Goal: Task Accomplishment & Management: Complete application form

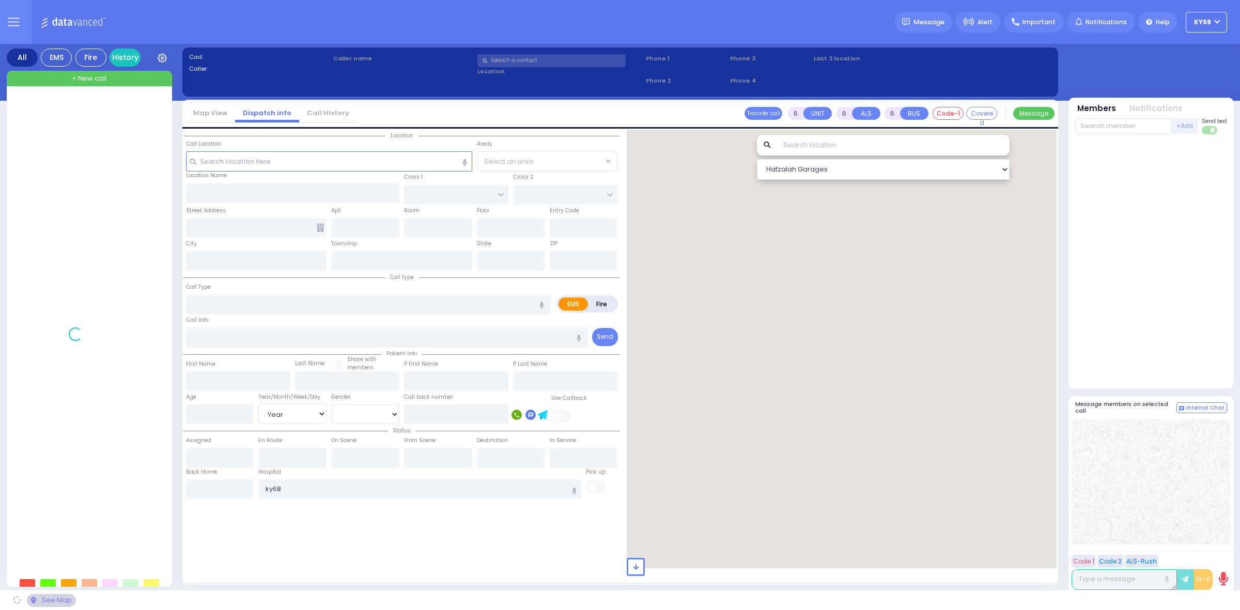
select select "Year"
select select "[DEMOGRAPHIC_DATA]"
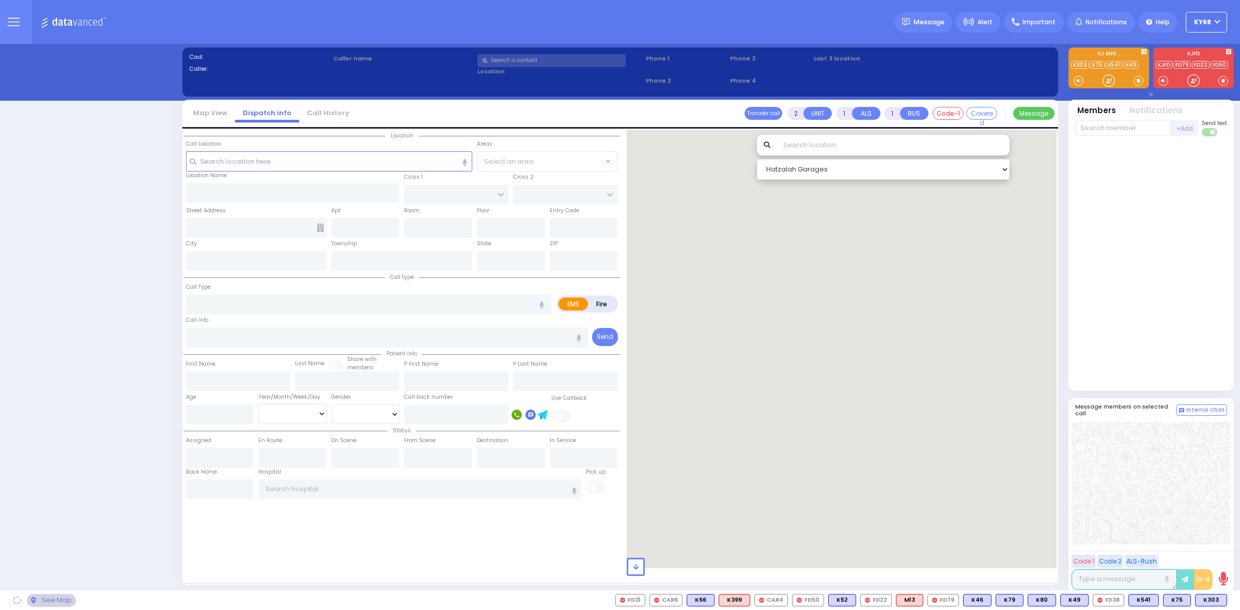
select select "12"
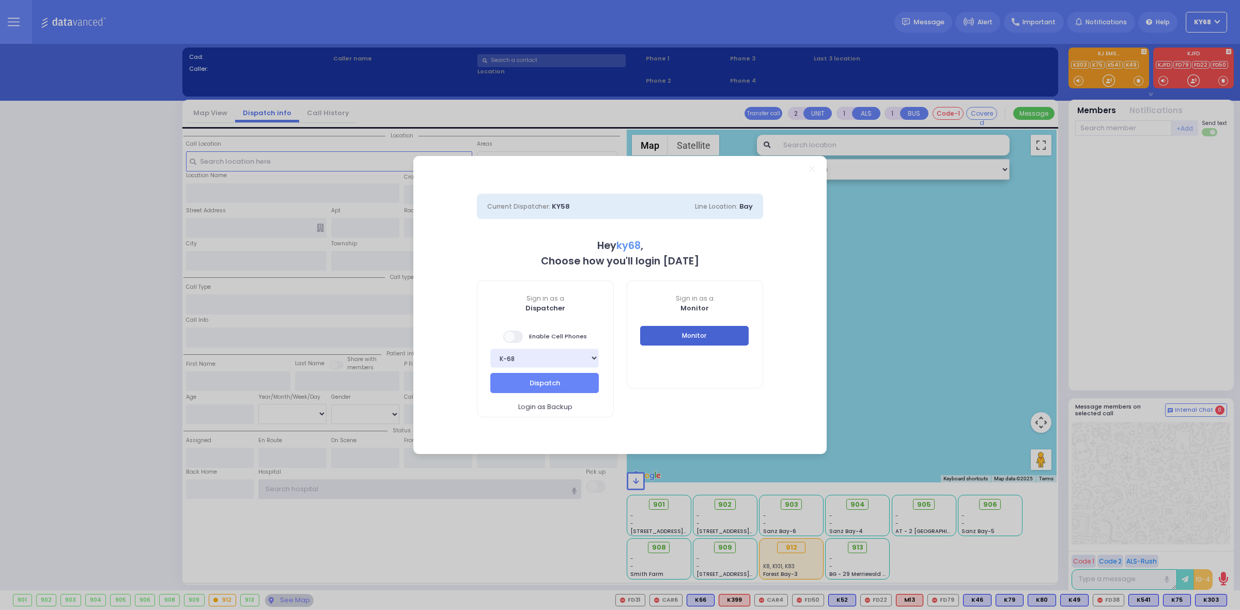
type input "ky68"
click at [668, 340] on button "Monitor" at bounding box center [694, 336] width 109 height 20
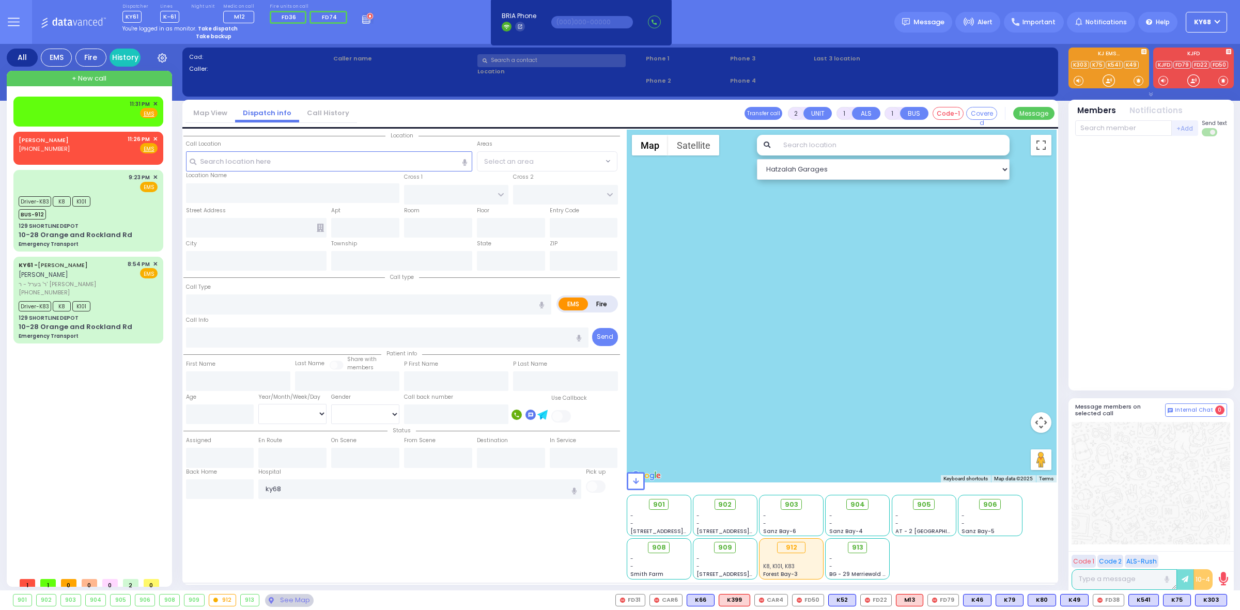
select select
radio input "true"
select select
type input "23:31"
type input "Woodbury Common Premium Outlets"
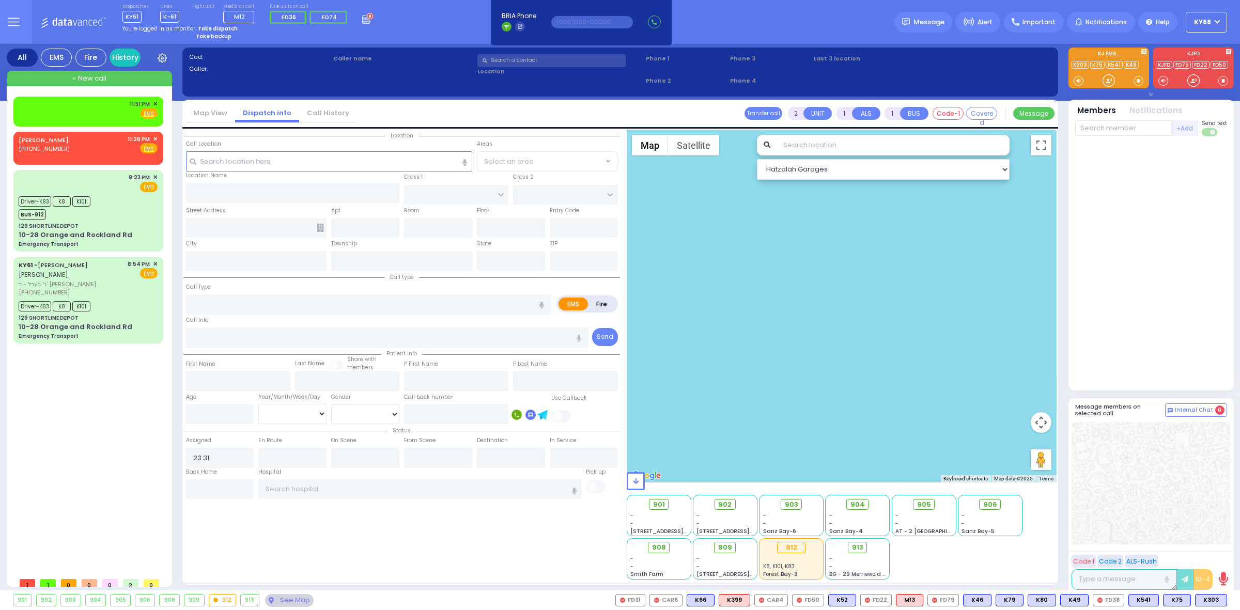
type input "DUNE RD"
type input "FOOD COURT"
type input "[STREET_ADDRESS]"
type input "Woodbury"
type input "[US_STATE]"
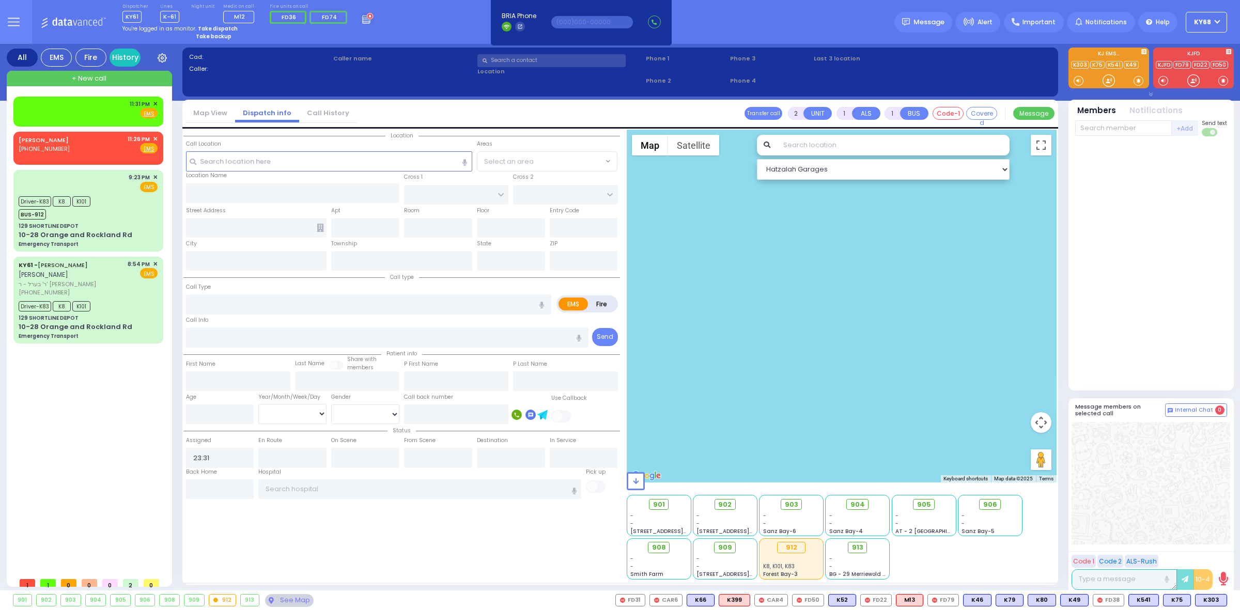
type input "10917"
type input "spe"
radio input "true"
select select
type input "special nee"
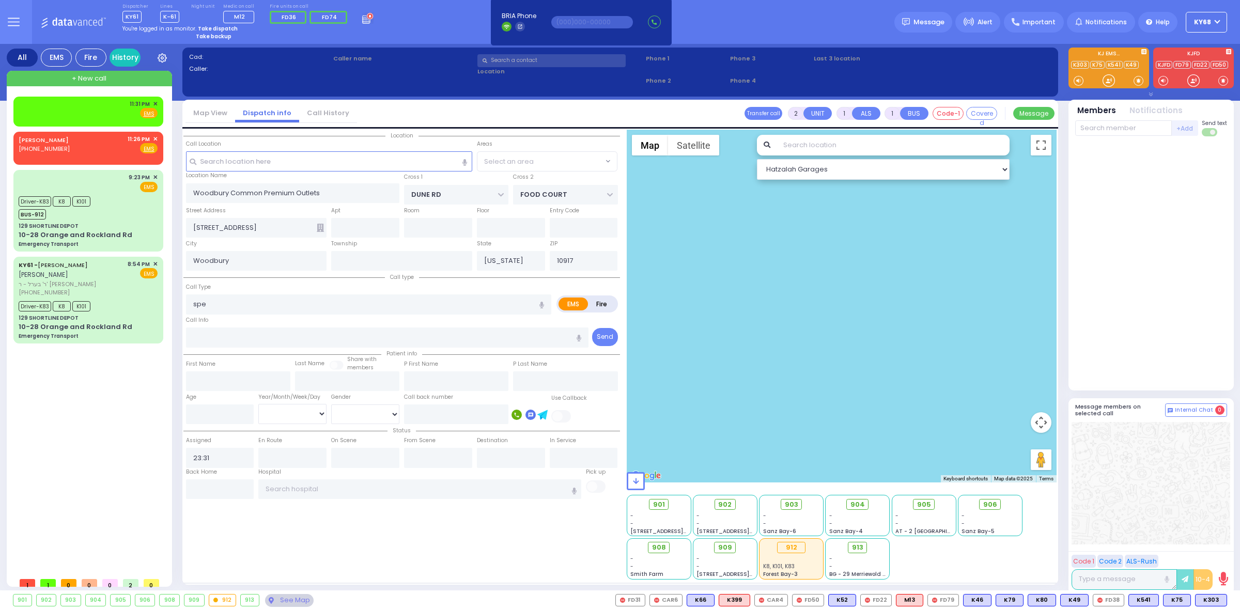
radio input "true"
select select
type input "special neend"
radio input "true"
select select
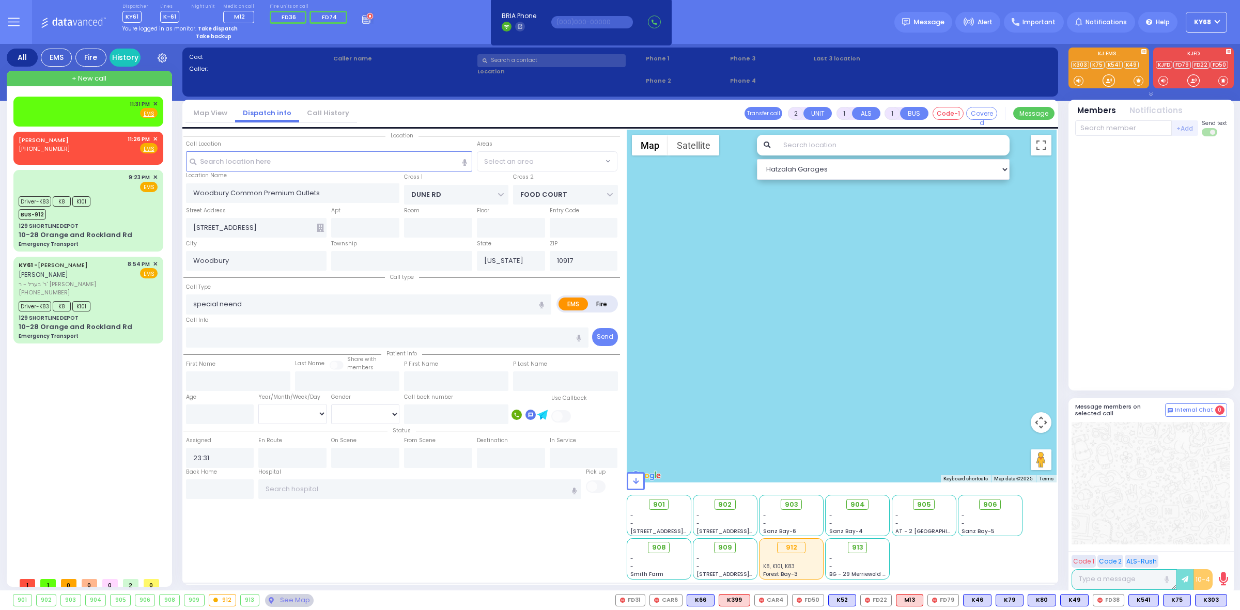
type input "special neends"
radio input "true"
select select
select select "All areas"
select select "Hatzalah Garages"
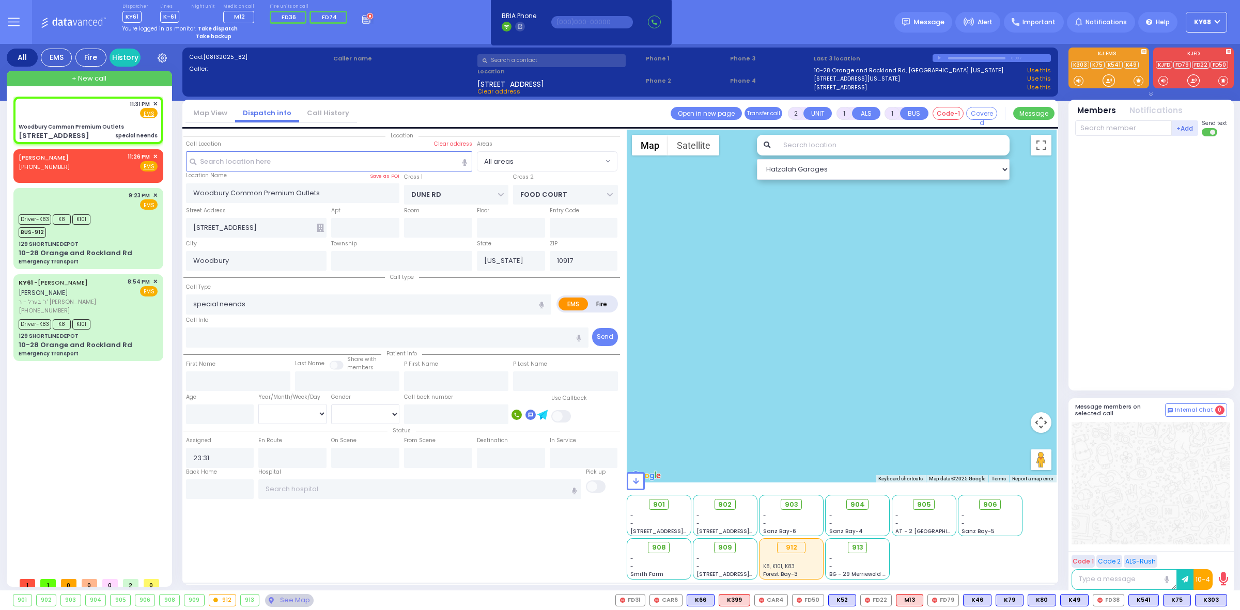
select select
type input "special needs"
radio input "true"
select select
select select "Hatzalah Garages"
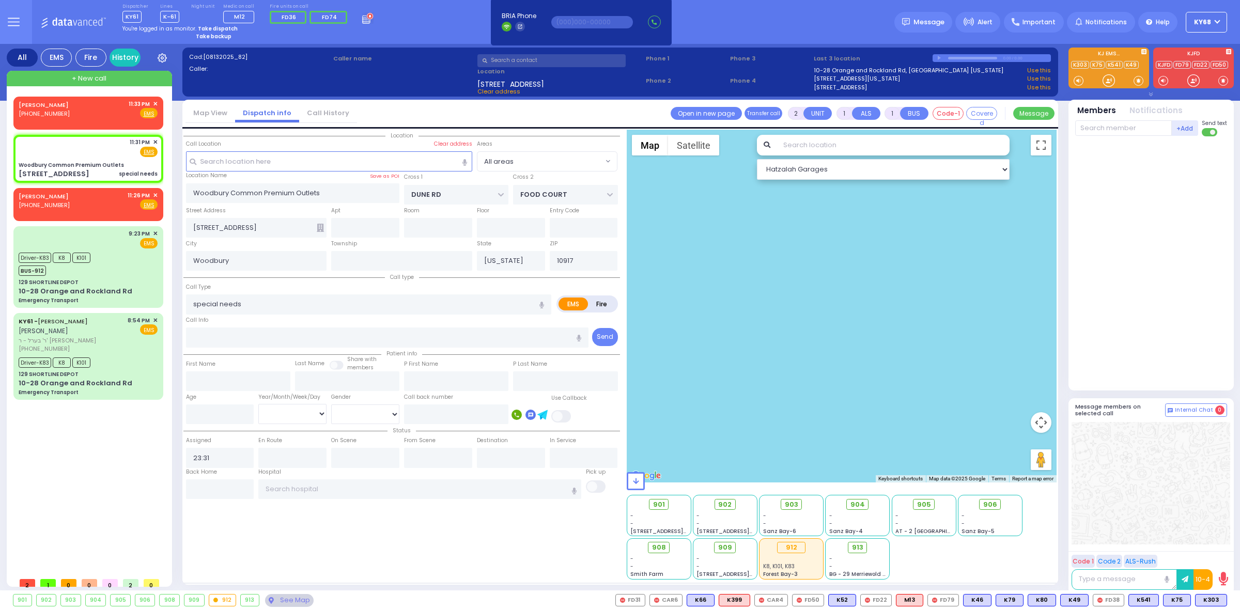
select select
type input "special needs llow"
radio input "true"
select select
type input "special needs low o2"
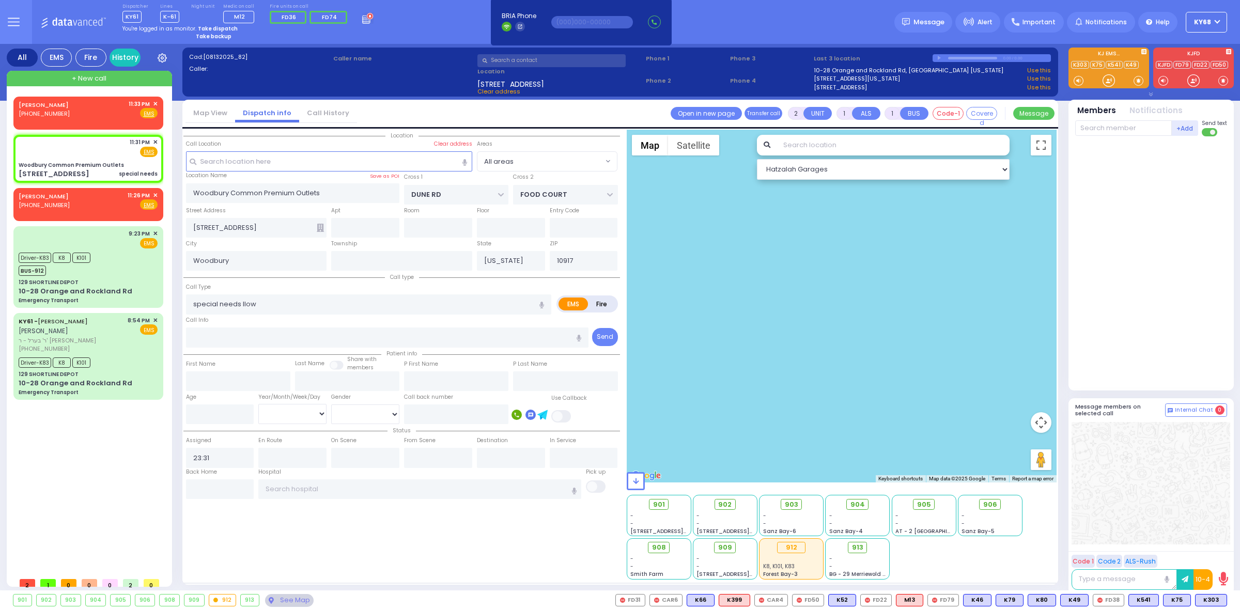
radio input "true"
select select
radio input "true"
select select
radio input "true"
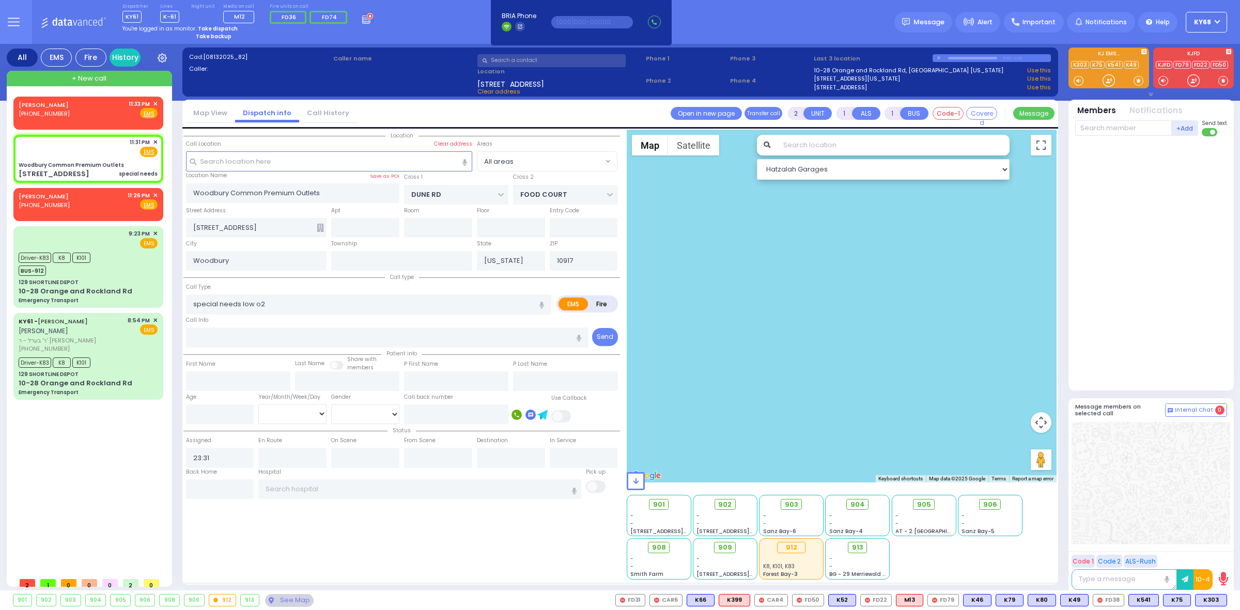
type input "10"
select select
radio input "true"
select select "Year"
radio input "true"
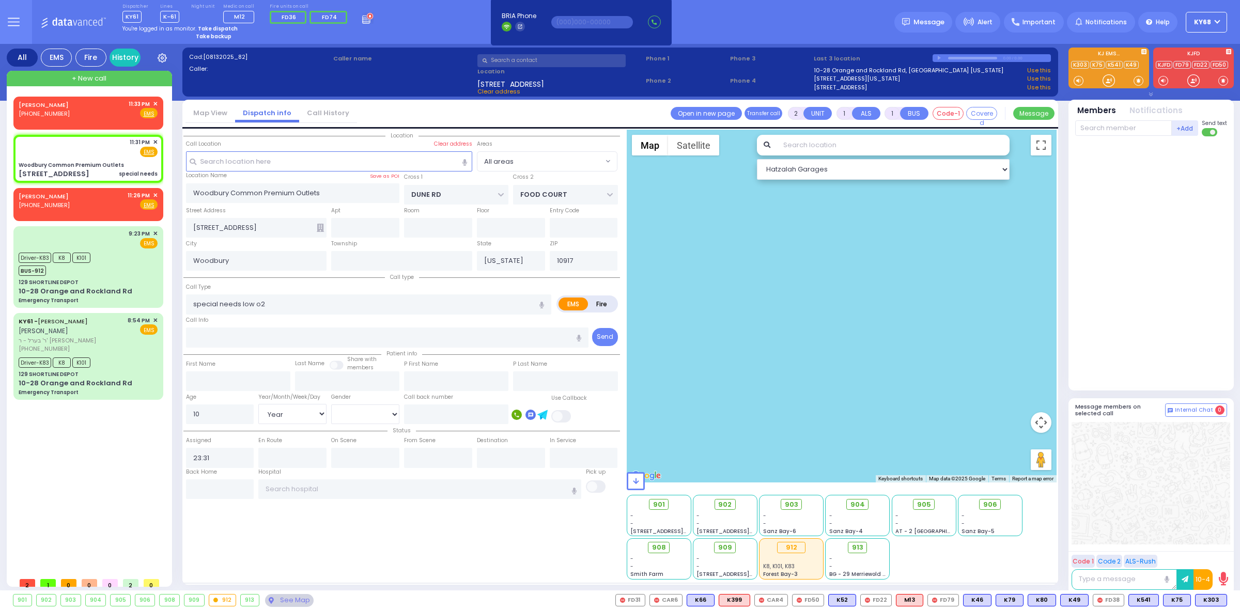
select select "Year"
select select "[DEMOGRAPHIC_DATA]"
select select "All areas"
select select "Hatzalah Garages"
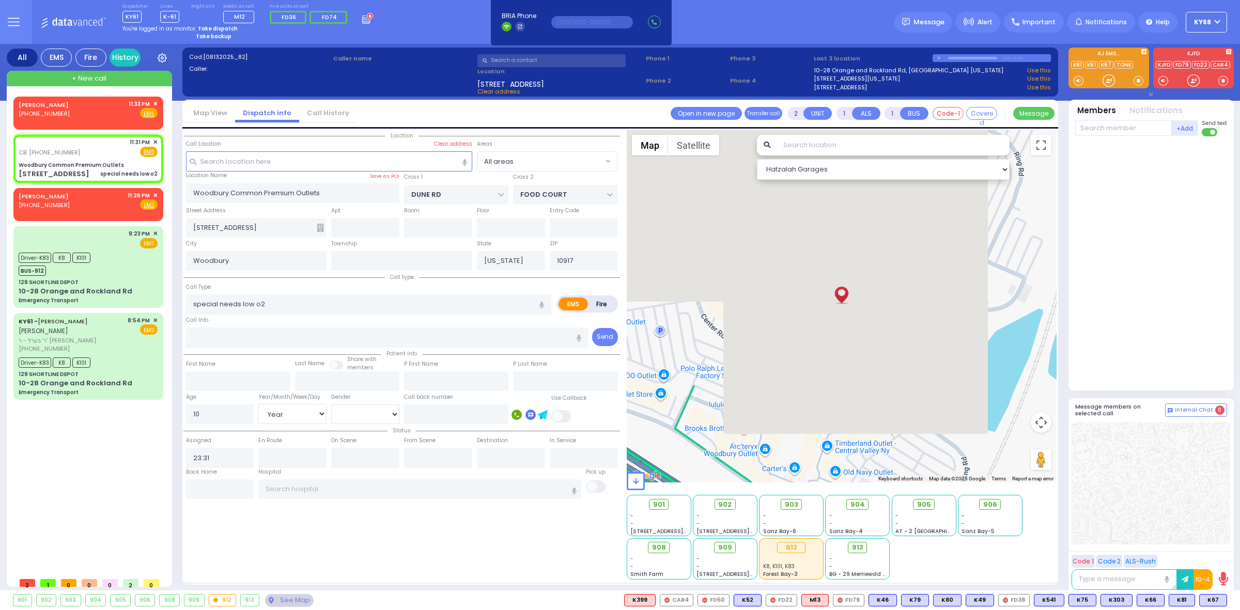
select select
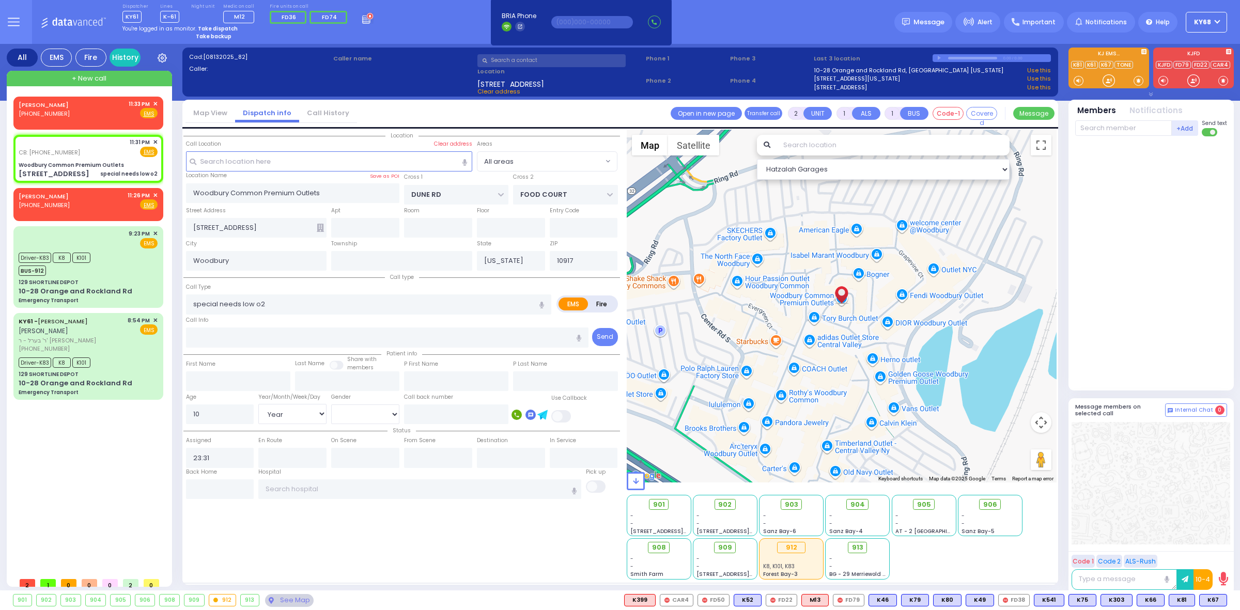
radio input "true"
select select "Year"
select select "[DEMOGRAPHIC_DATA]"
type input "4102027355"
type input "23:37"
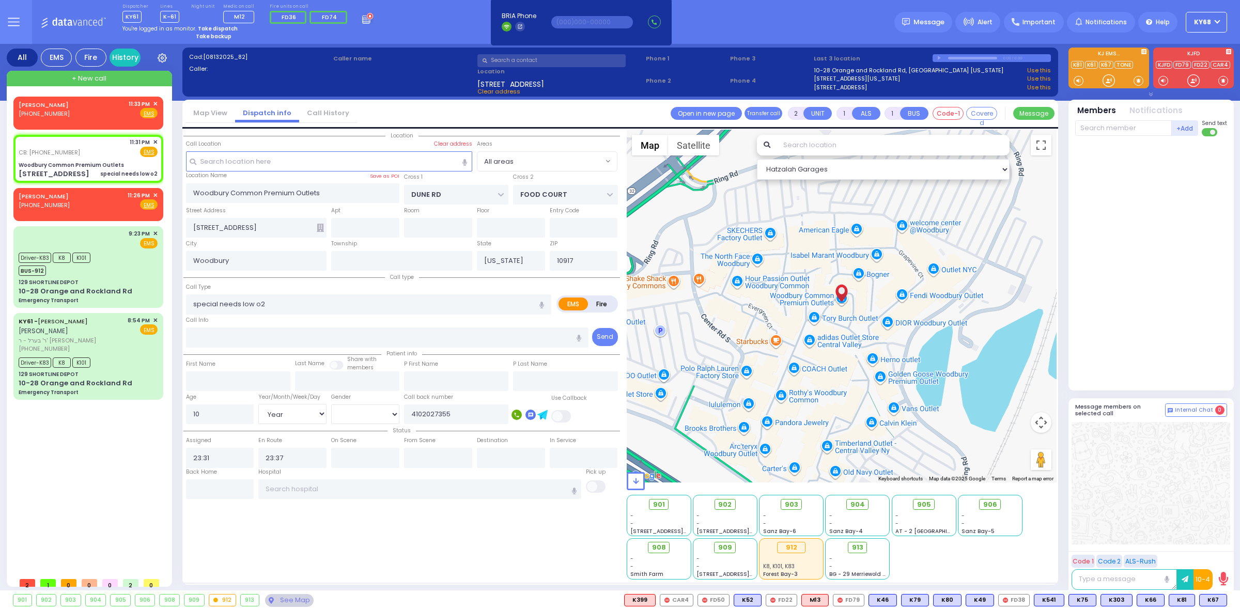
select select "Hatzalah Garages"
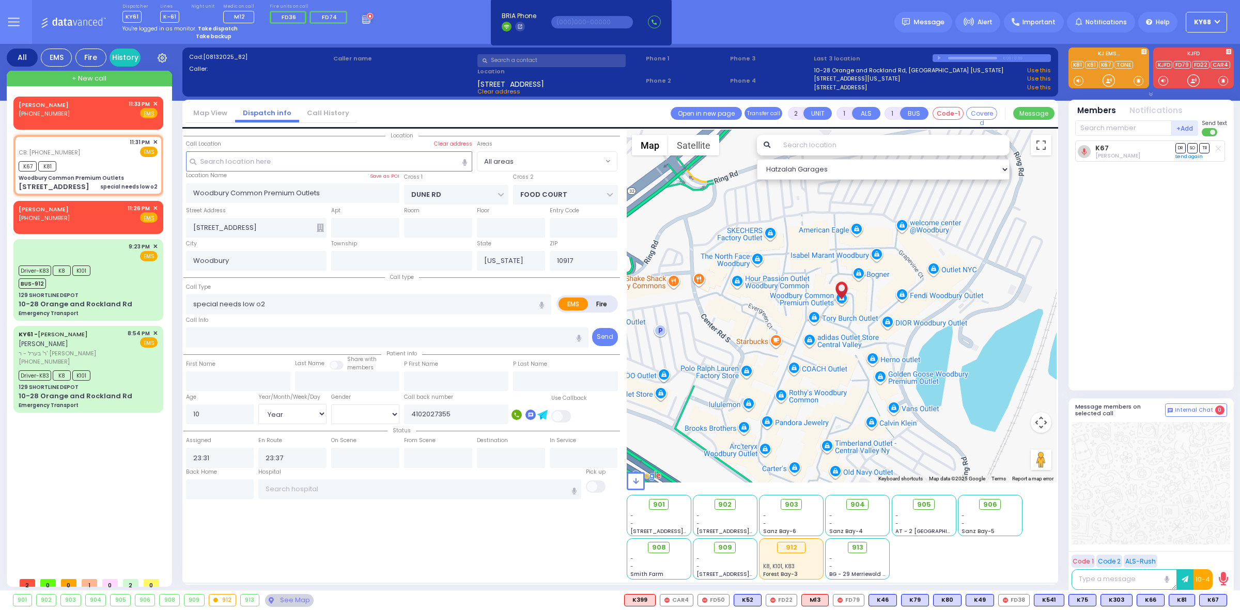
select select
radio input "true"
select select "Year"
select select "[DEMOGRAPHIC_DATA]"
select select "Hatzalah Garages"
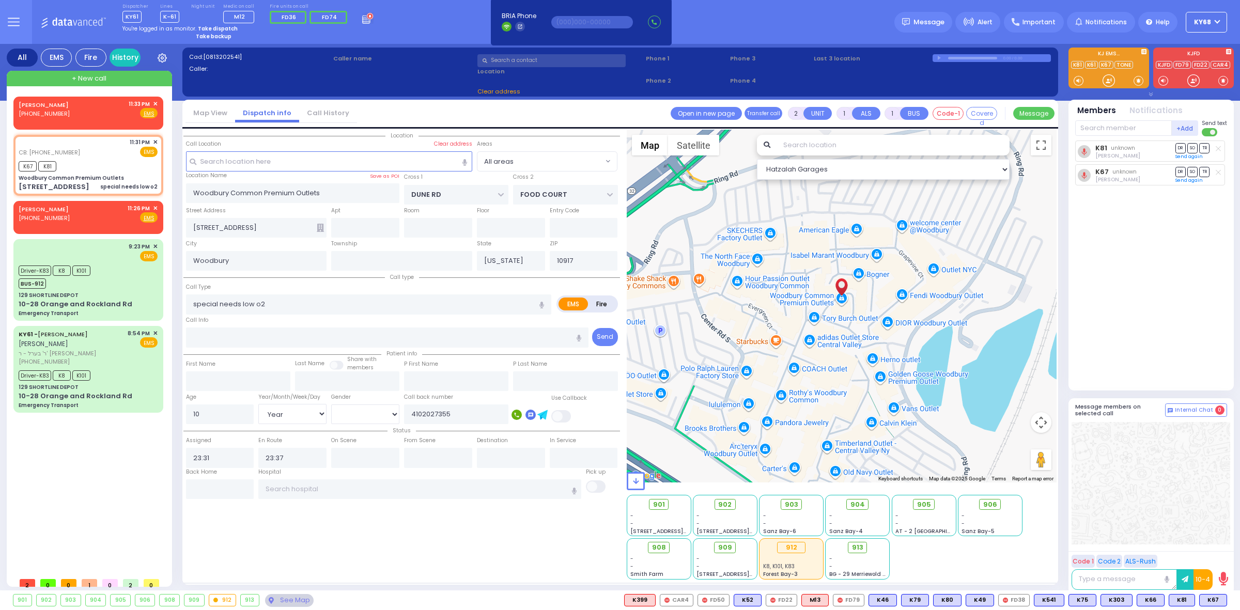
select select
radio input "true"
select select "Year"
select select "[DEMOGRAPHIC_DATA]"
select select "Hatzalah Garages"
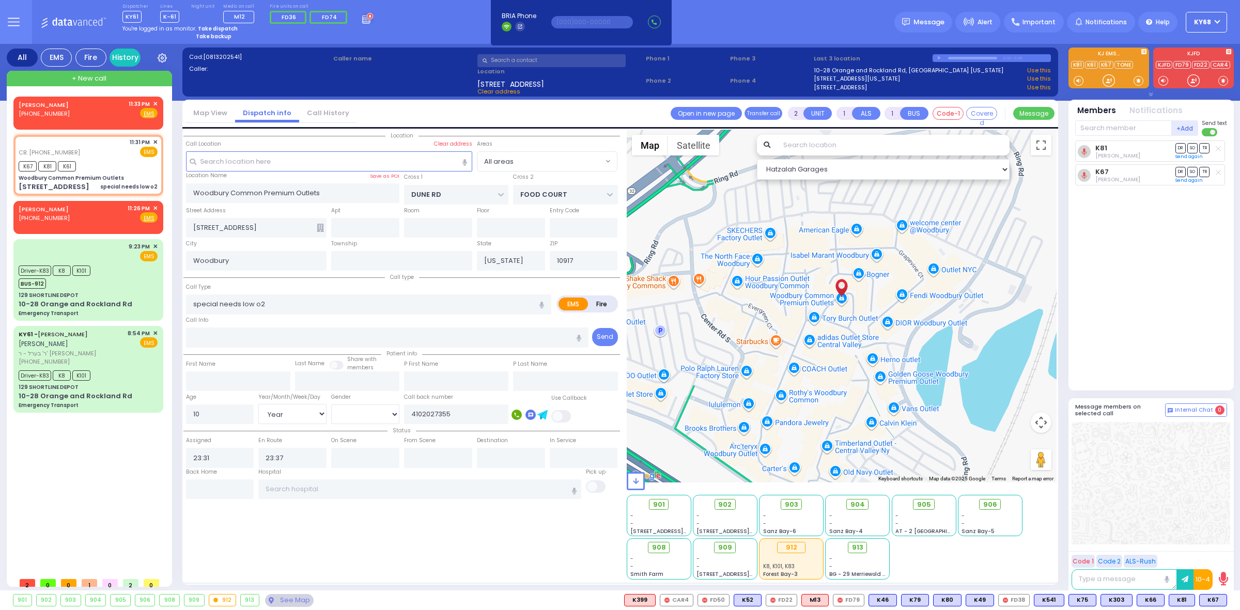
select select
radio input "true"
select select "Year"
select select "[DEMOGRAPHIC_DATA]"
select select "Hatzalah Garages"
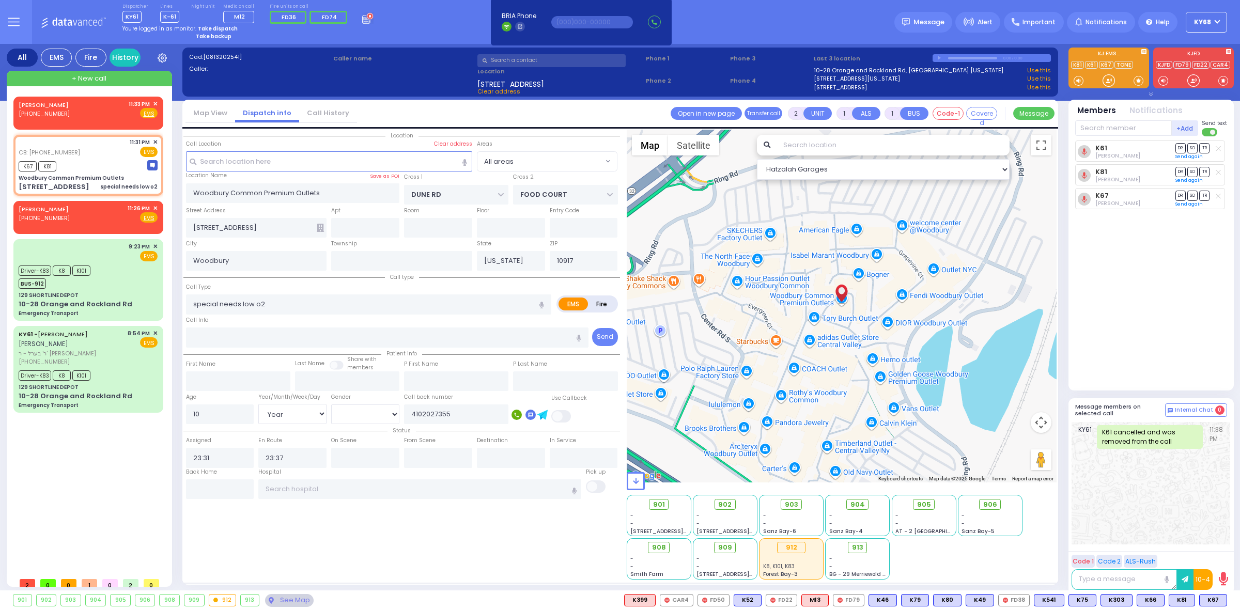
select select
radio input "true"
select select "Year"
select select "[DEMOGRAPHIC_DATA]"
select select "Hatzalah Garages"
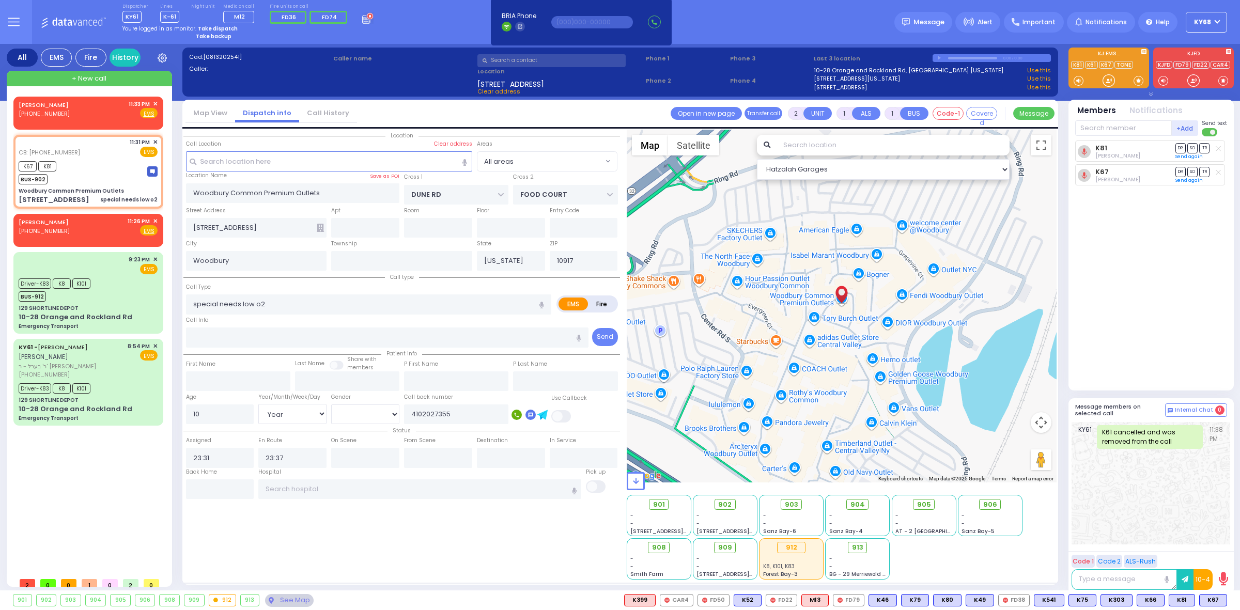
select select
radio input "true"
select select "Year"
select select "[DEMOGRAPHIC_DATA]"
select select "Hatzalah Garages"
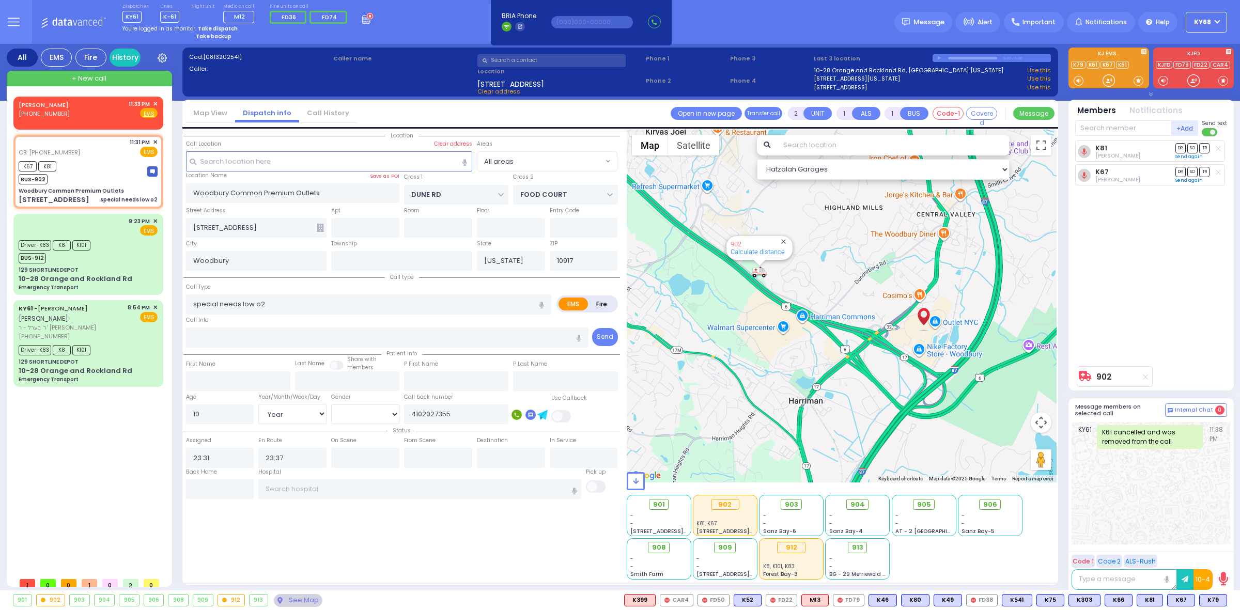
click at [848, 23] on div "Dispatcher KY61 shift has started. Are you ? Lines K-61" at bounding box center [620, 22] width 1240 height 44
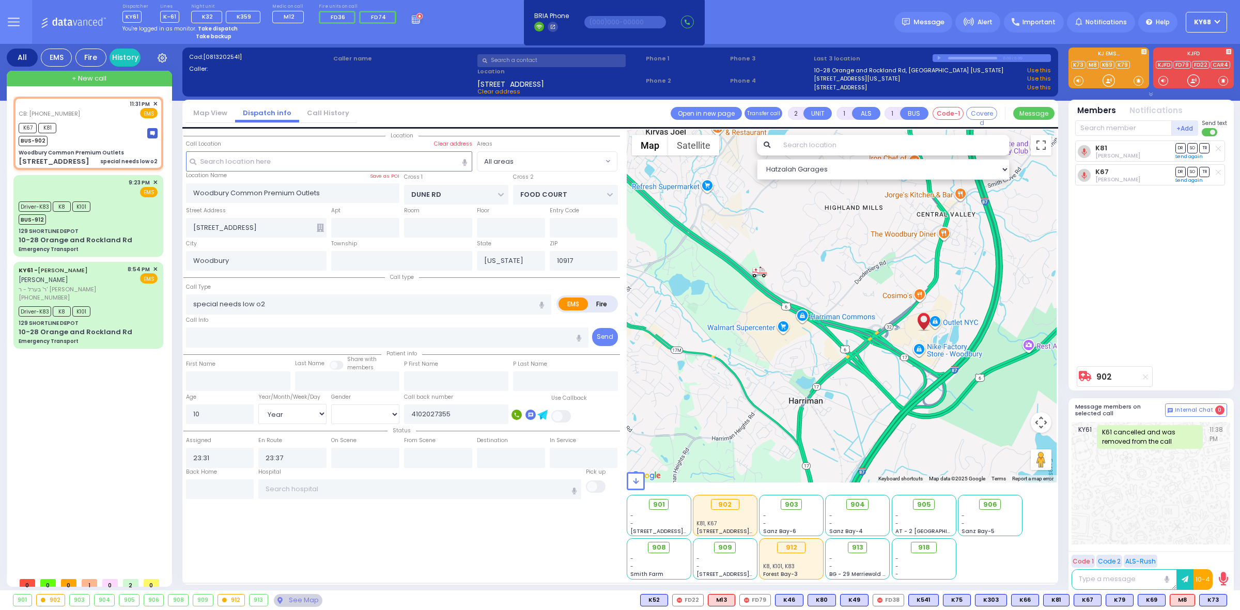
type input "6"
select select
radio input "true"
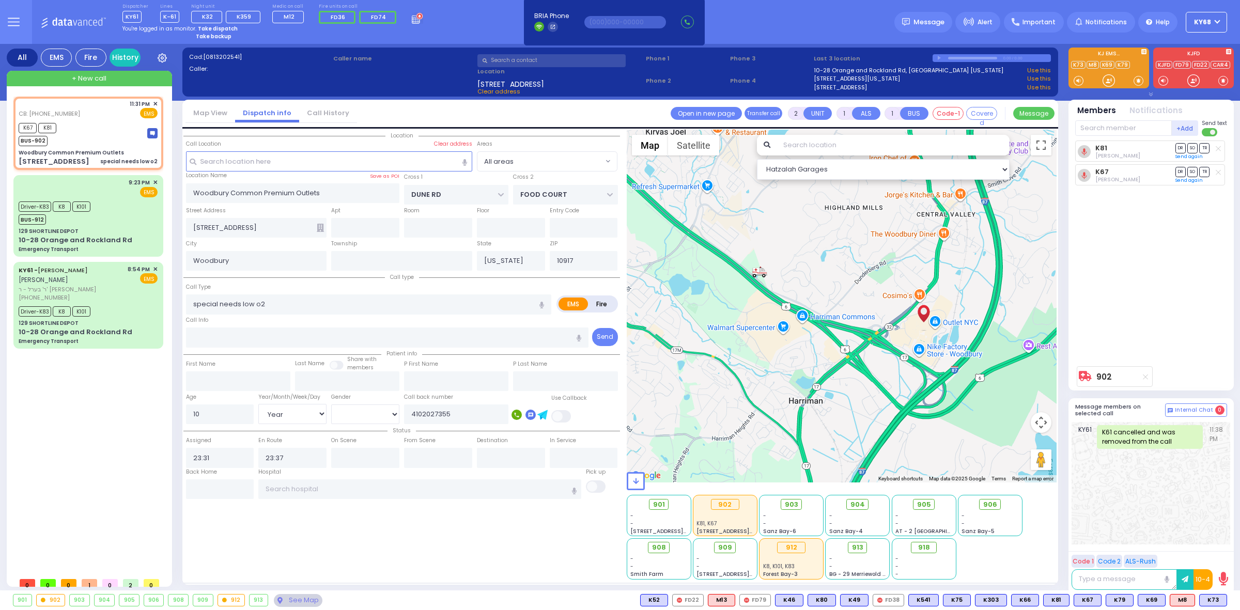
type input "Unknown"
select select "Year"
select select "[DEMOGRAPHIC_DATA]"
type input "23:50"
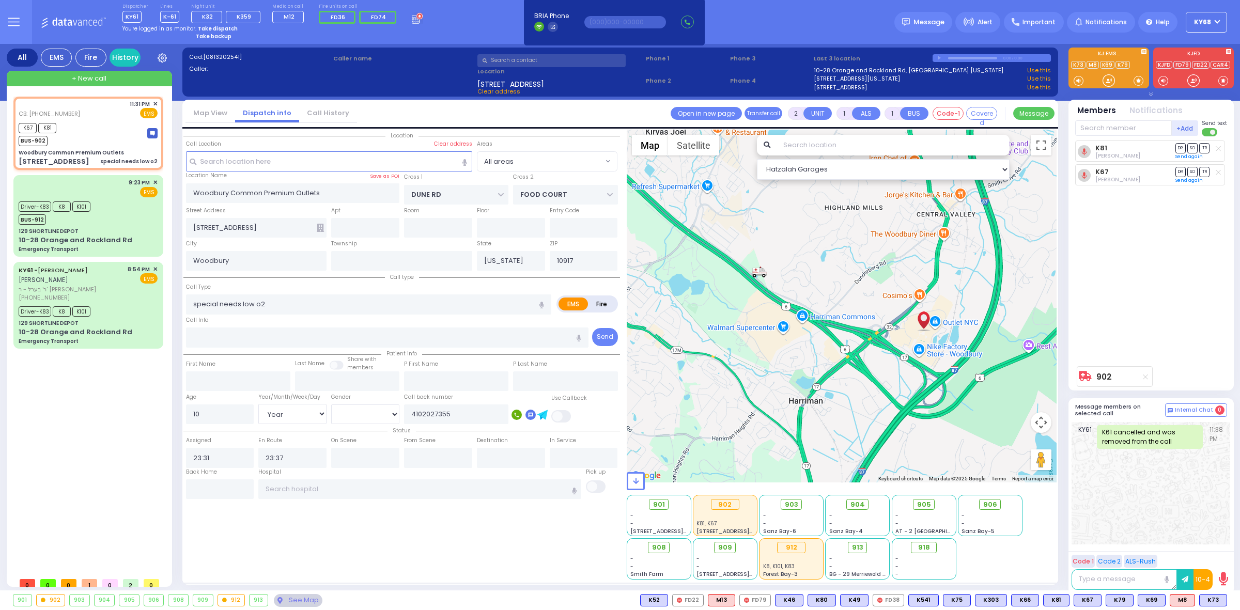
type input "23:55"
type input "00:30"
type input "00:40"
select select
radio input "true"
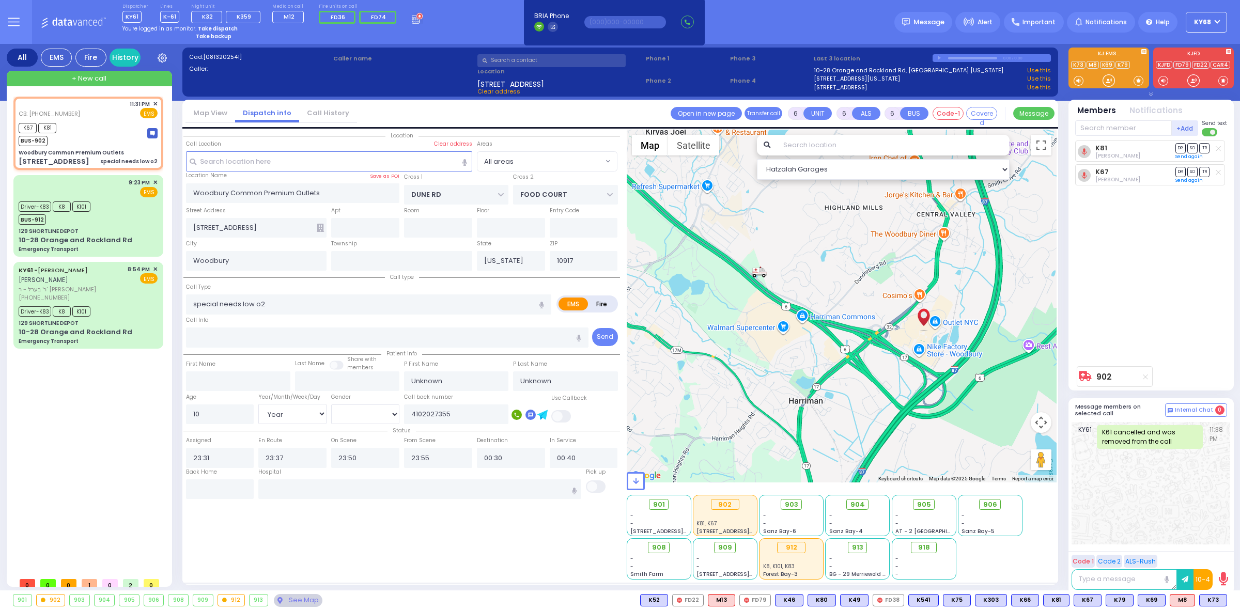
select select "Year"
select select "[DEMOGRAPHIC_DATA]"
select select "Hatzalah Garages"
select select
radio input "true"
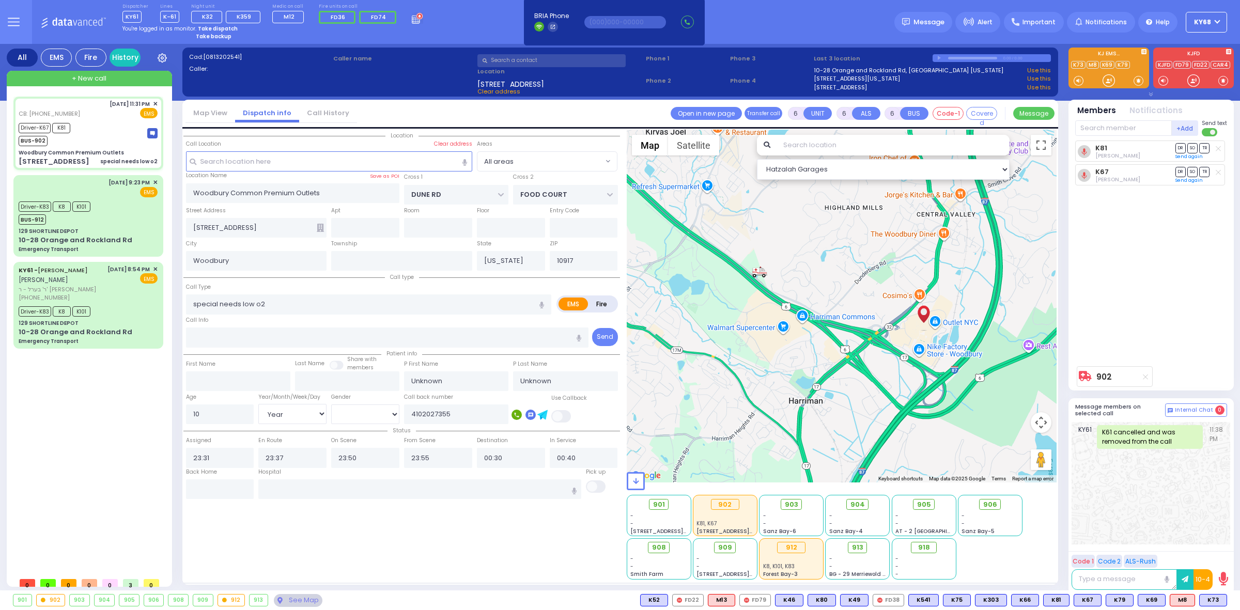
type input "[PERSON_NAME]"
type input "9"
select select "Year"
select select "[DEMOGRAPHIC_DATA]"
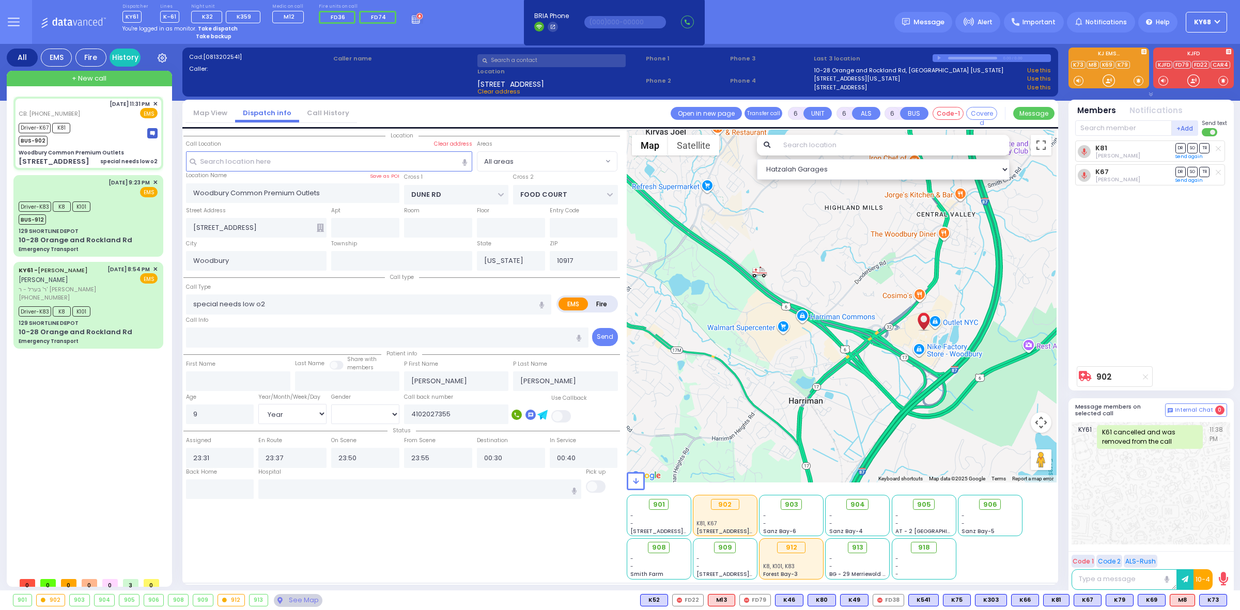
select select "Hatzalah Garages"
select select
radio input "true"
select select "Year"
select select "[DEMOGRAPHIC_DATA]"
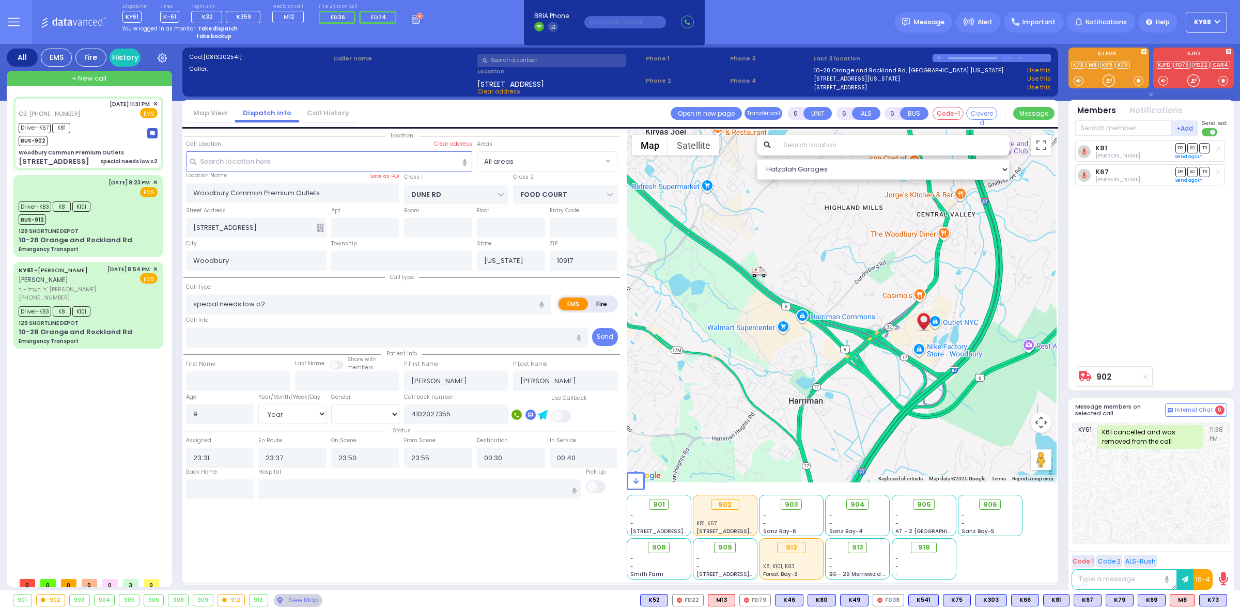
select select "Hatzalah Garages"
select select
radio input "true"
select select "Year"
select select "[DEMOGRAPHIC_DATA]"
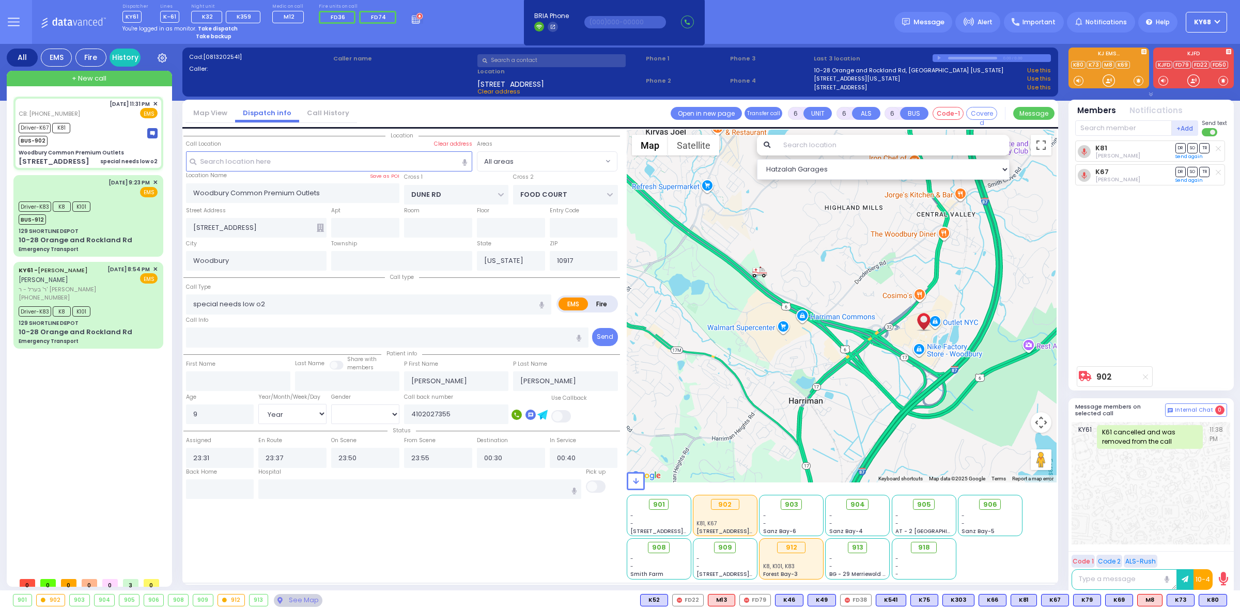
select select "Hatzalah Garages"
select select
radio input "true"
select select "Year"
select select "[DEMOGRAPHIC_DATA]"
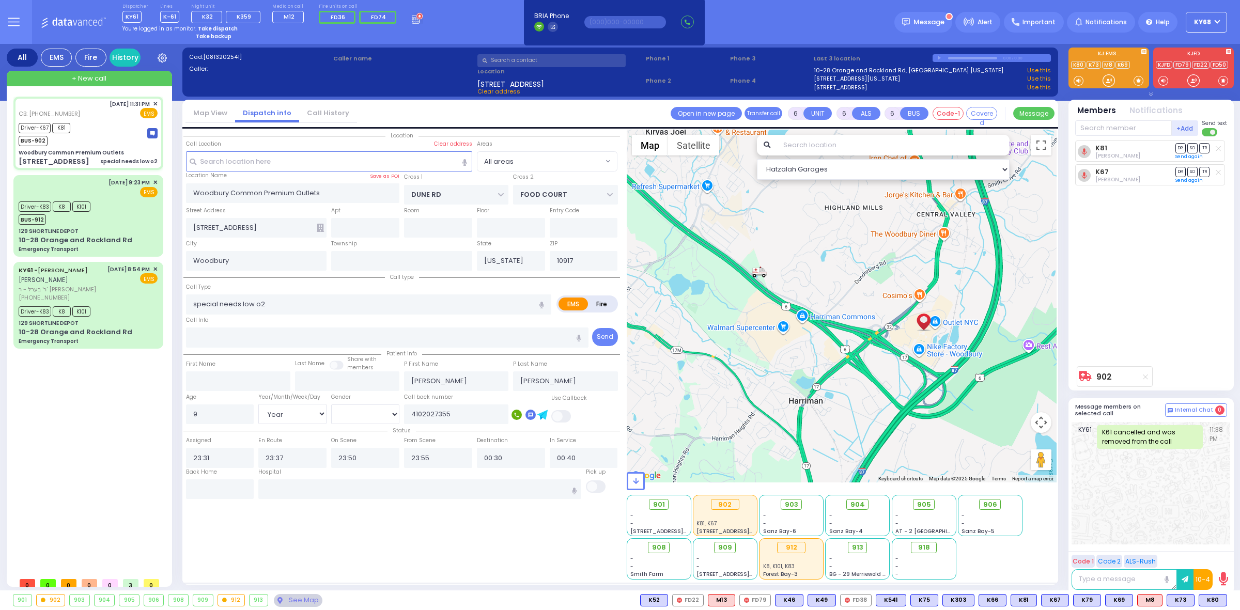
type input "[US_STATE][GEOGRAPHIC_DATA]- [GEOGRAPHIC_DATA] [STREET_ADDRESS][US_STATE]"
